Goal: Information Seeking & Learning: Learn about a topic

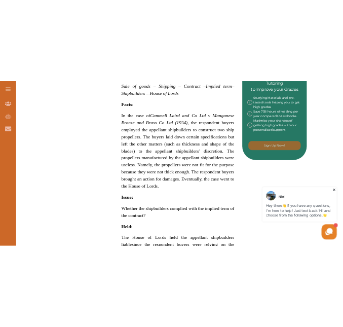
scroll to position [552, 0]
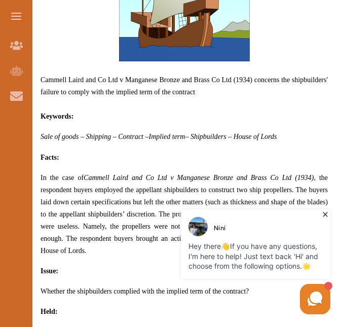
click at [326, 213] on icon at bounding box center [325, 214] width 5 height 5
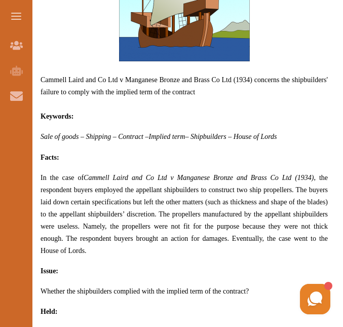
click at [92, 259] on p "Cammell Laird and Co Ltd v Manganese Bronze and Brass Co Ltd (1934) concerns th…" at bounding box center [184, 183] width 287 height 549
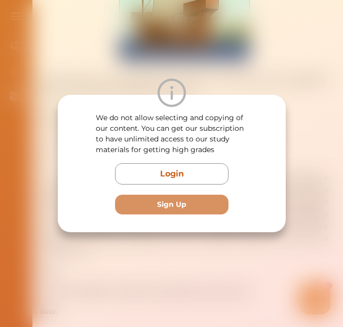
click at [288, 57] on div "We do not allow selecting and copying of our content. You can get our subscript…" at bounding box center [171, 163] width 343 height 327
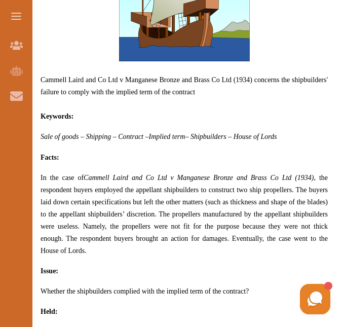
drag, startPoint x: 342, startPoint y: 84, endPoint x: 345, endPoint y: 97, distance: 12.9
click at [108, 270] on p "Issue:" at bounding box center [184, 270] width 287 height 12
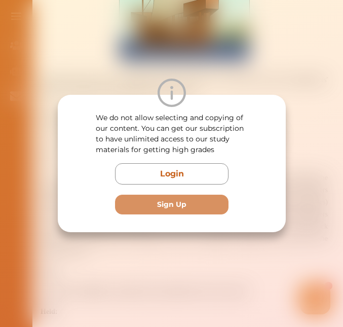
scroll to position [572, 0]
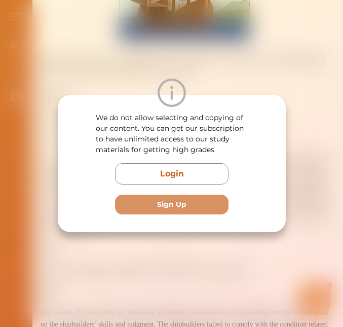
click at [306, 11] on div "We do not allow selecting and copying of our content. You can get our subscript…" at bounding box center [171, 163] width 343 height 327
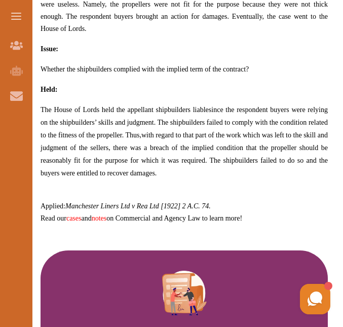
scroll to position [775, 0]
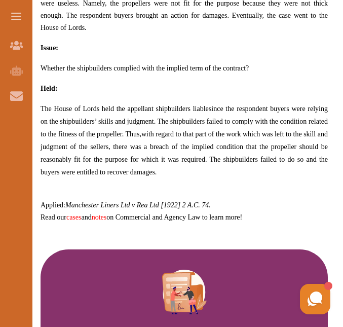
drag, startPoint x: 342, startPoint y: 104, endPoint x: 345, endPoint y: 121, distance: 16.9
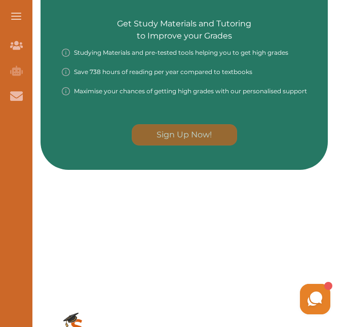
scroll to position [1443, 0]
